Goal: Navigation & Orientation: Find specific page/section

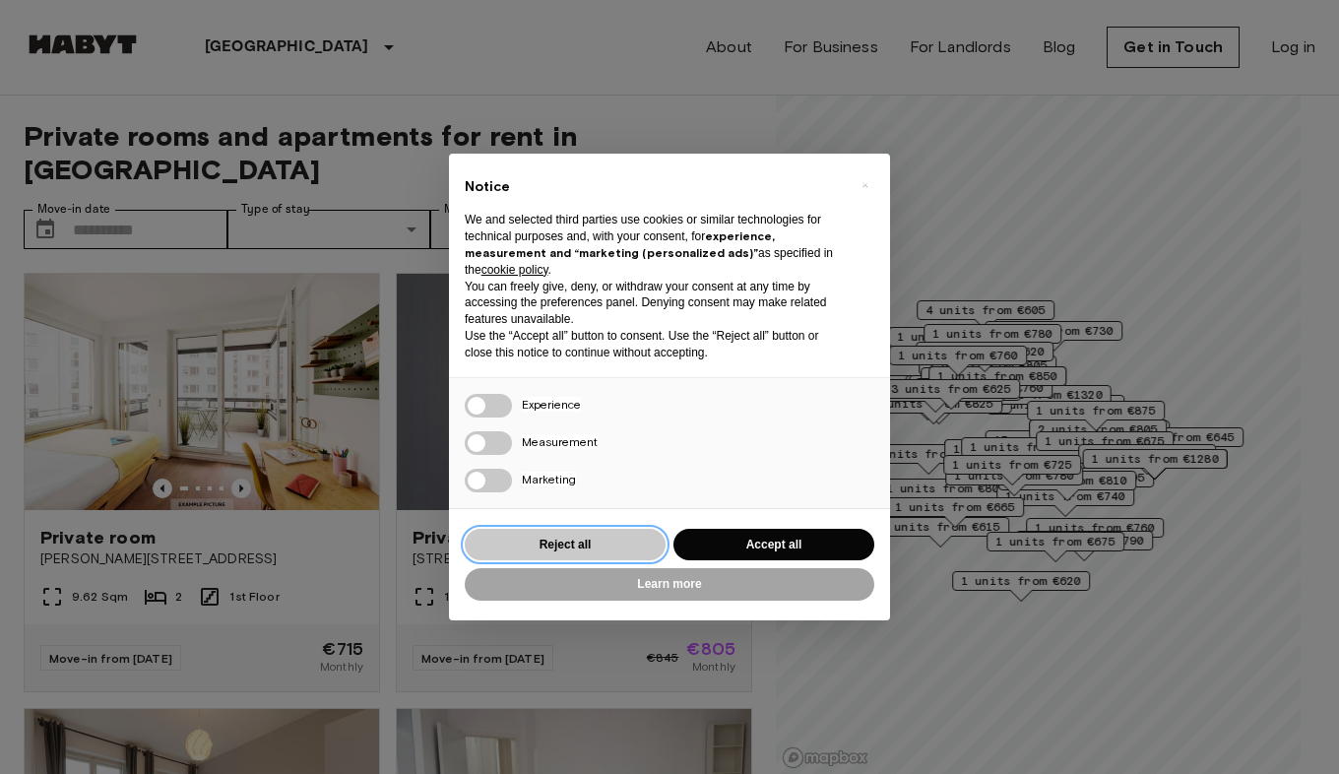
click at [545, 542] on button "Reject all" at bounding box center [565, 545] width 201 height 32
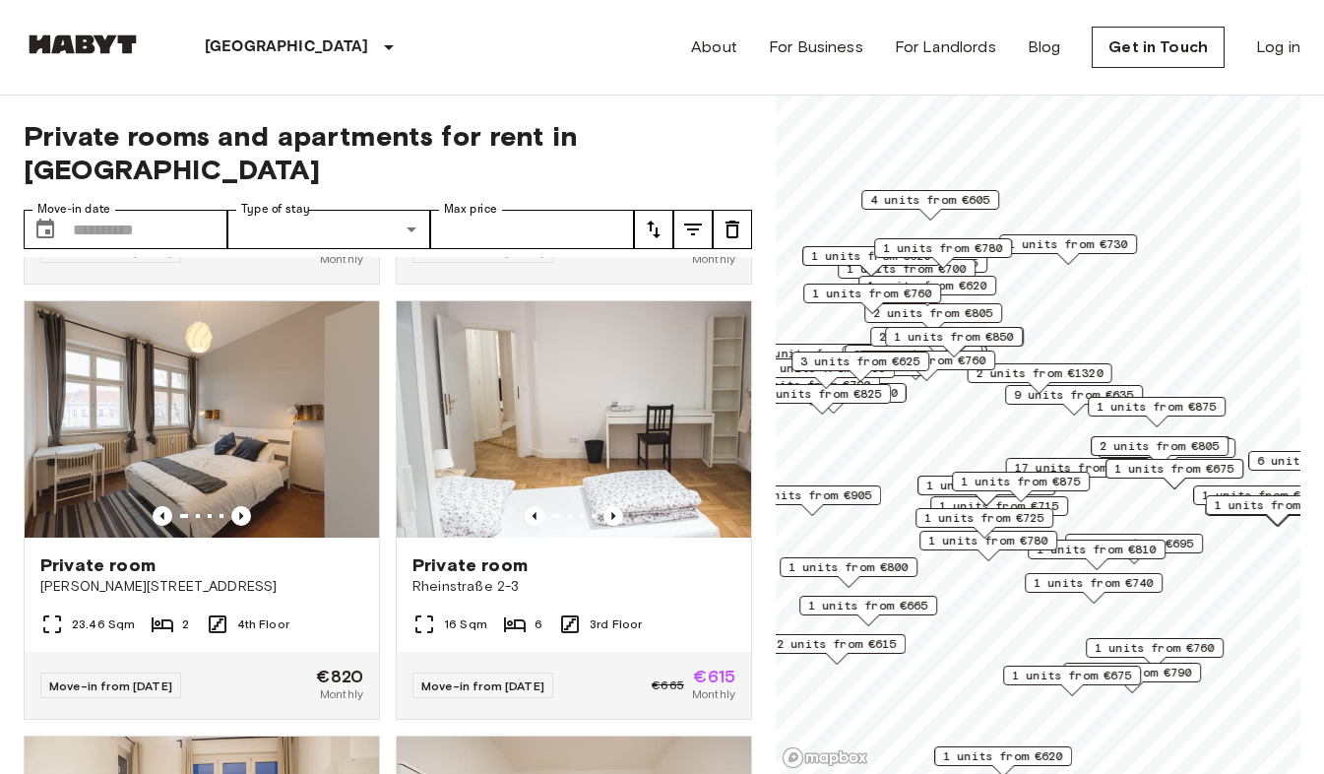
scroll to position [407, 0]
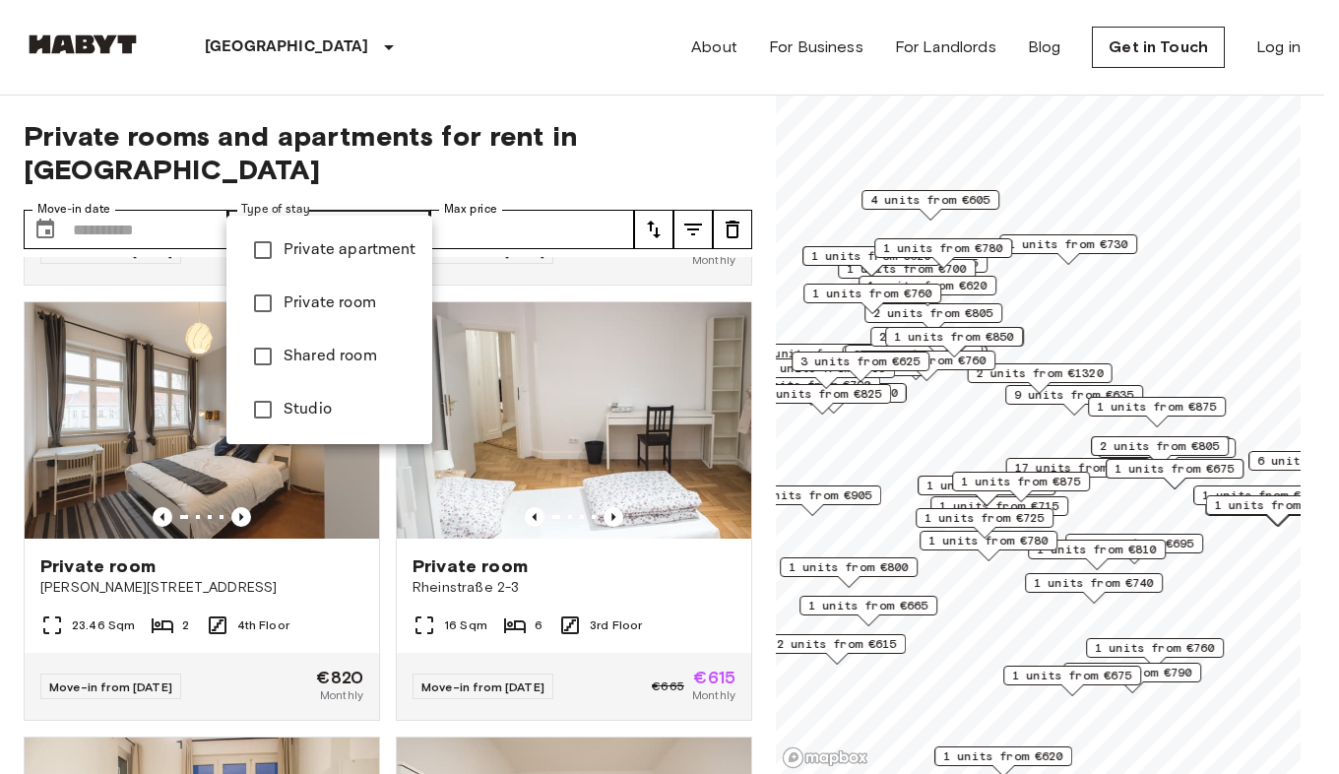
click at [348, 248] on span "Private apartment" at bounding box center [350, 250] width 133 height 24
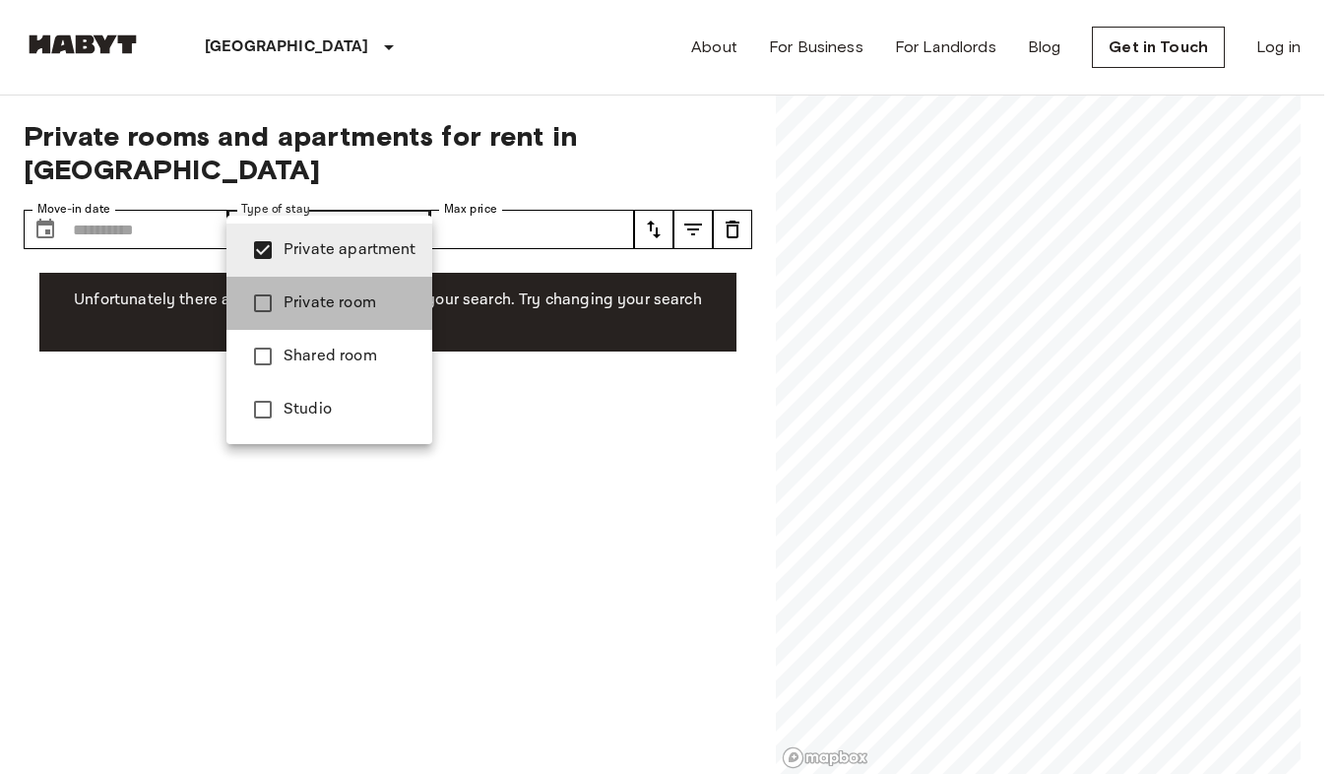
click at [357, 310] on span "Private room" at bounding box center [350, 303] width 133 height 24
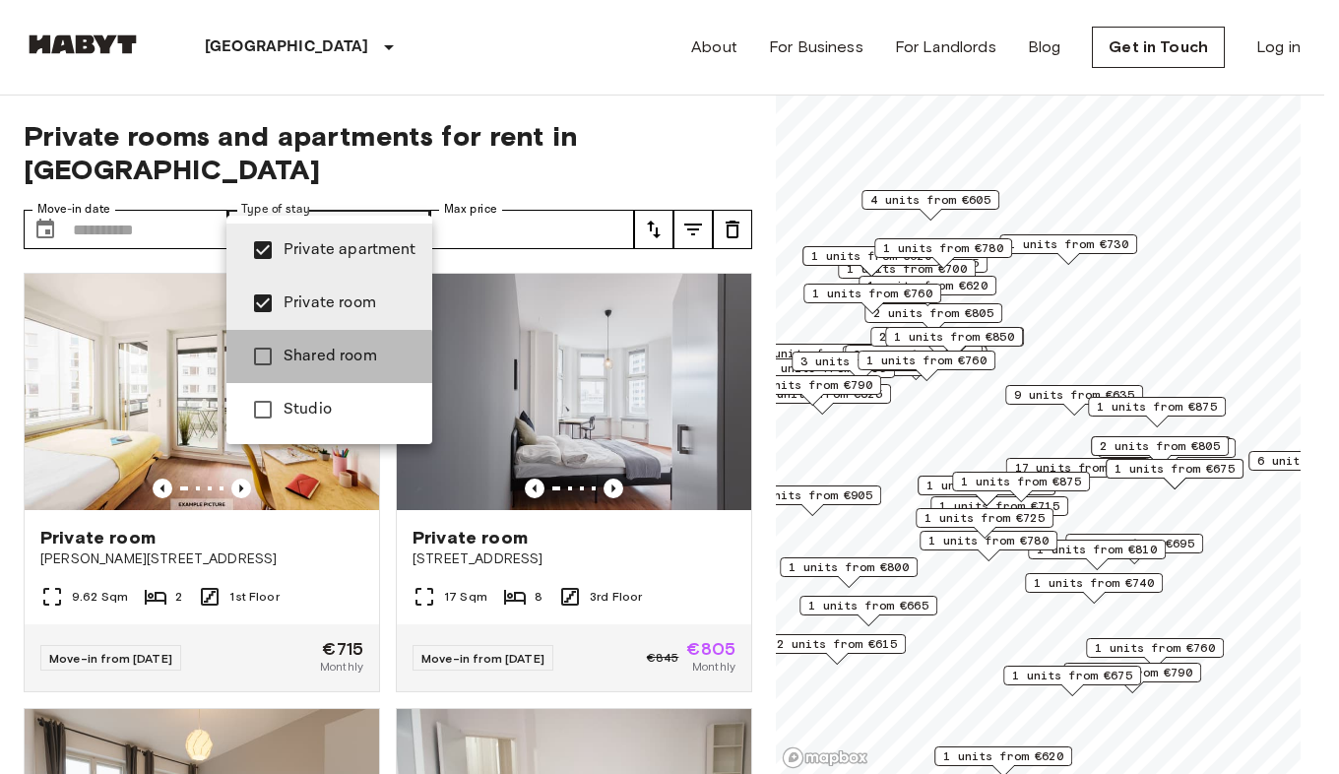
click at [300, 368] on li "Shared room" at bounding box center [329, 356] width 206 height 53
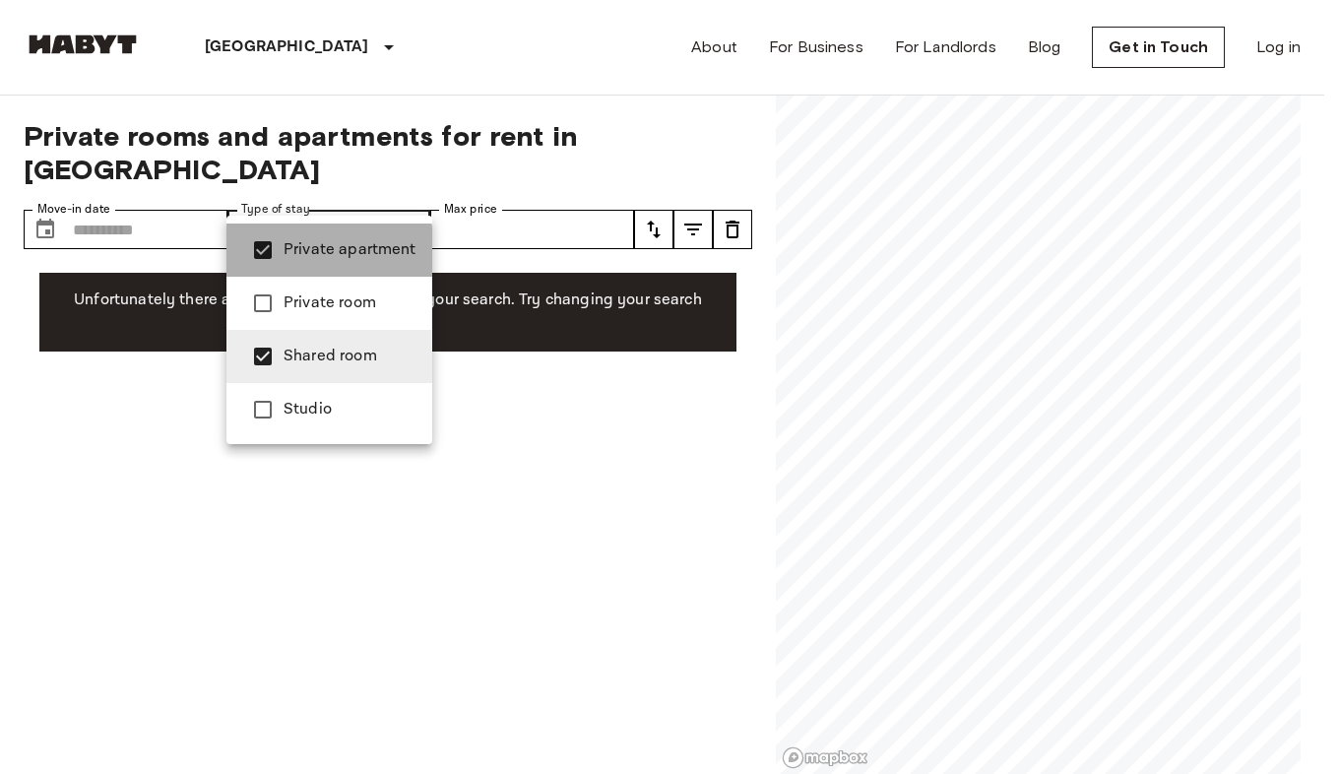
click at [306, 254] on span "Private apartment" at bounding box center [350, 250] width 133 height 24
type input "**********"
click at [294, 357] on span "Shared room" at bounding box center [350, 357] width 133 height 24
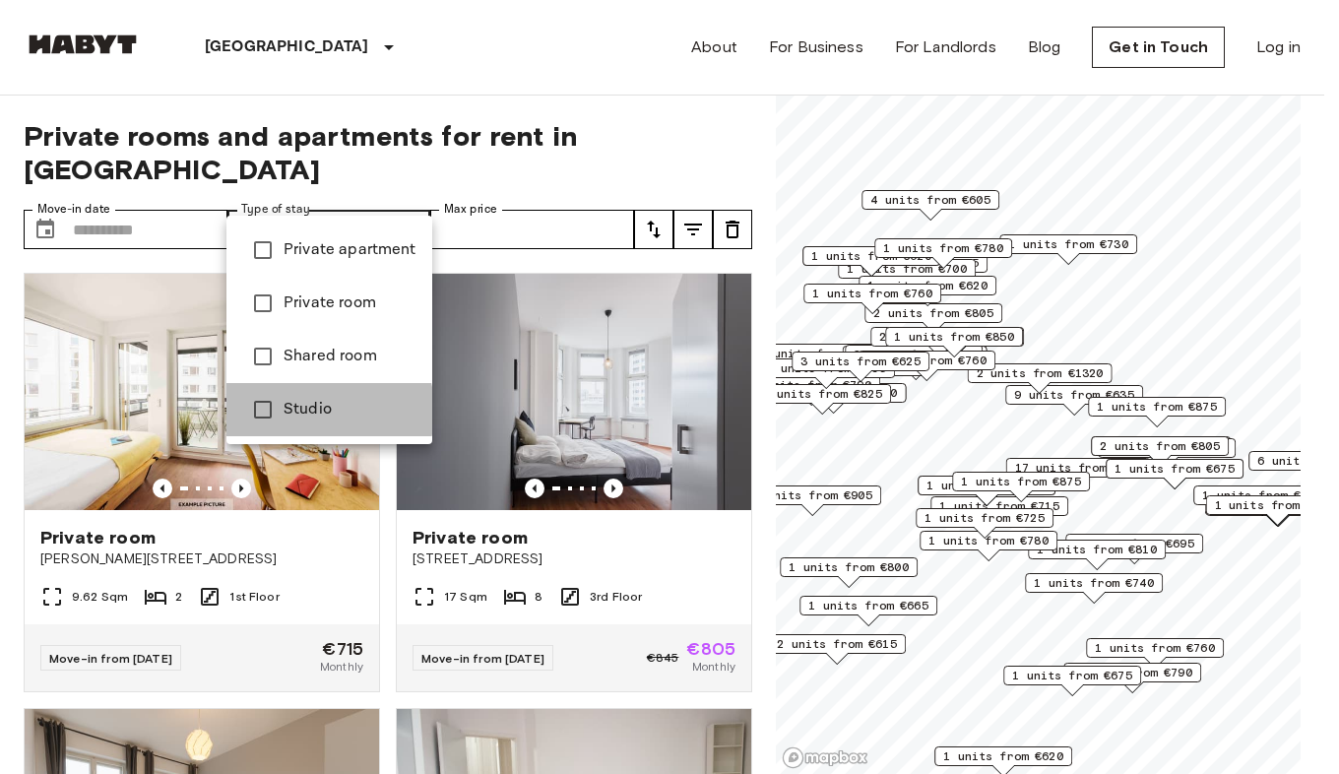
click at [292, 411] on span "Studio" at bounding box center [350, 410] width 133 height 24
type input "******"
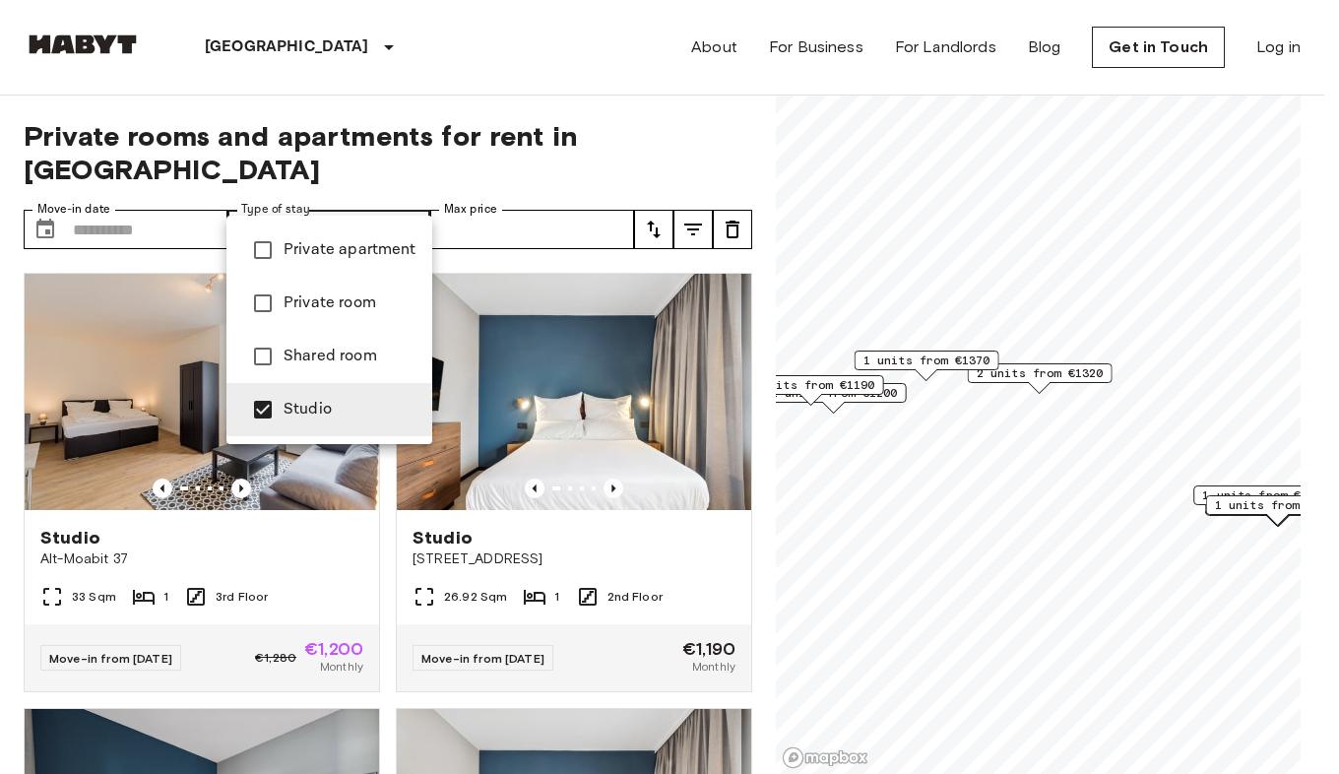
click at [6, 626] on div at bounding box center [669, 387] width 1339 height 774
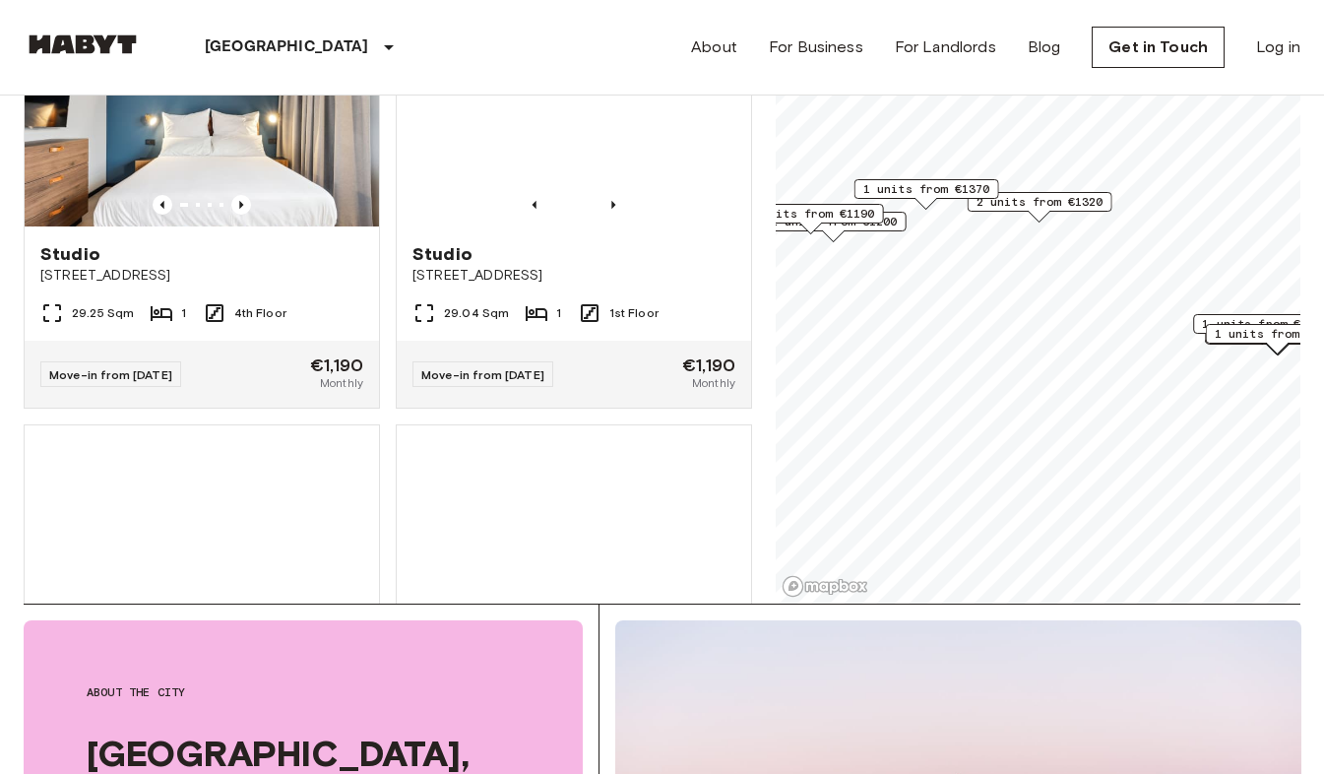
scroll to position [3583, 0]
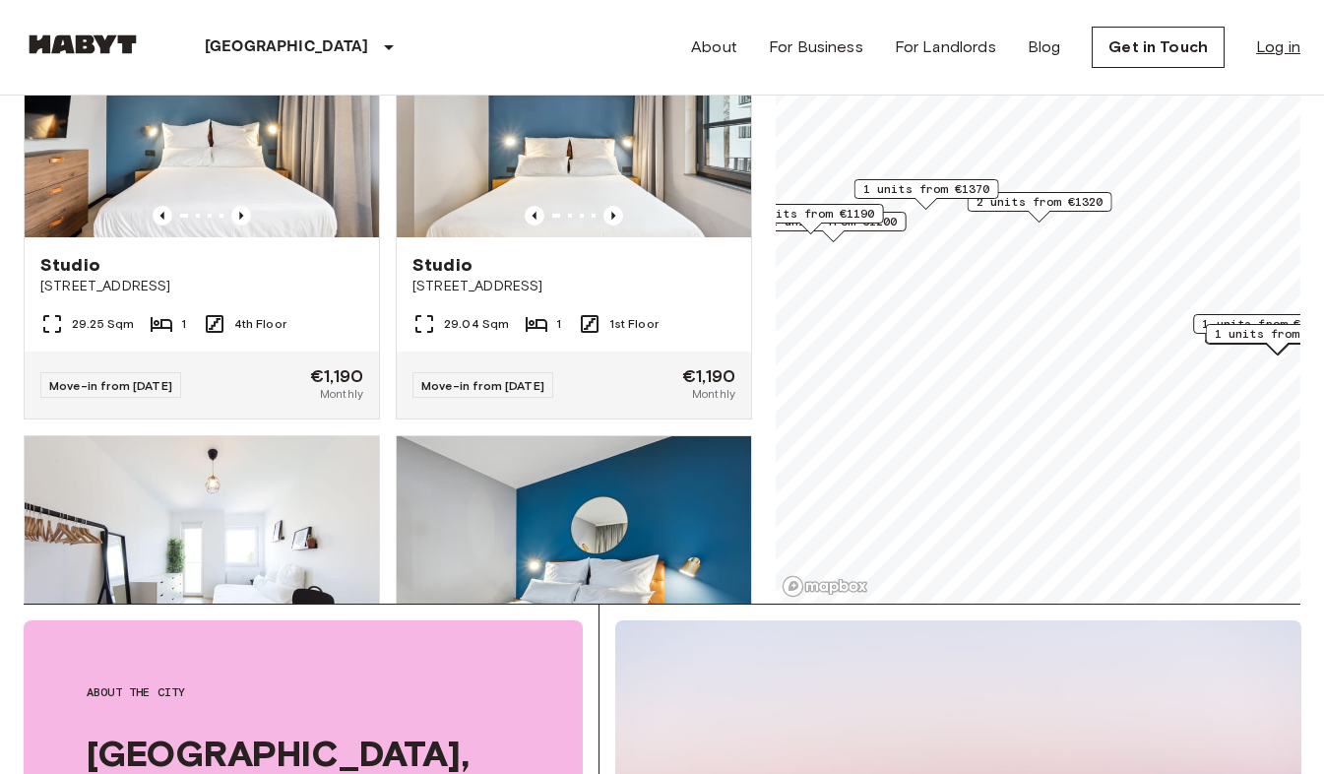
click at [1289, 44] on link "Log in" at bounding box center [1278, 47] width 44 height 24
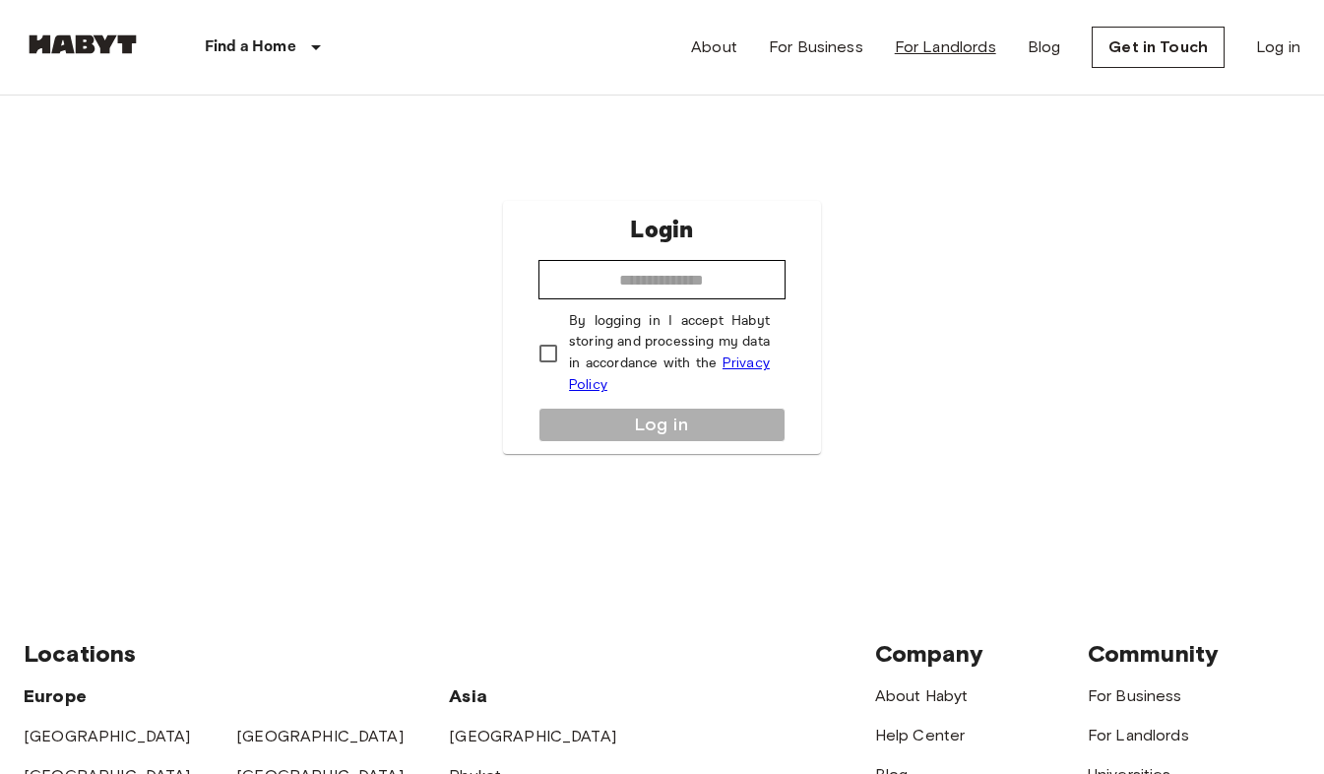
click at [957, 47] on link "For Landlords" at bounding box center [945, 47] width 101 height 24
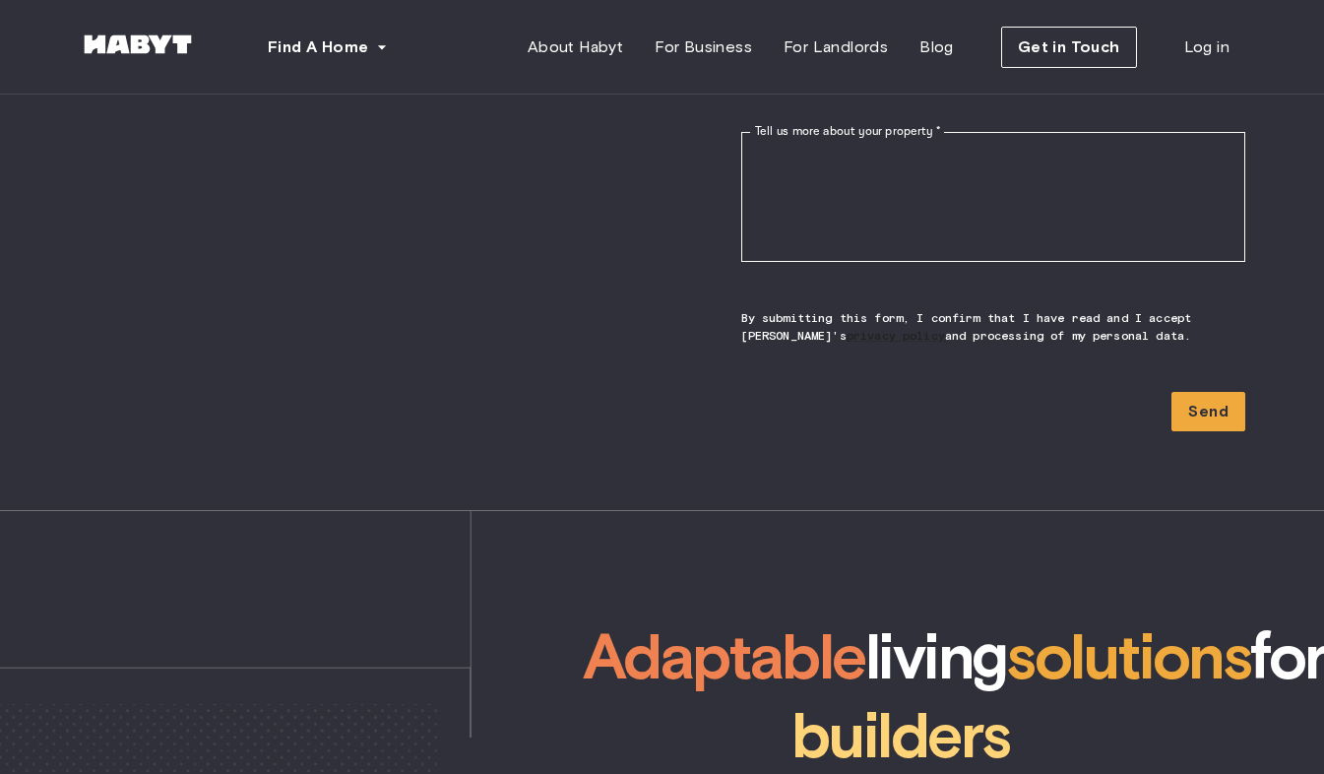
scroll to position [5195, 0]
